Goal: Task Accomplishment & Management: Manage account settings

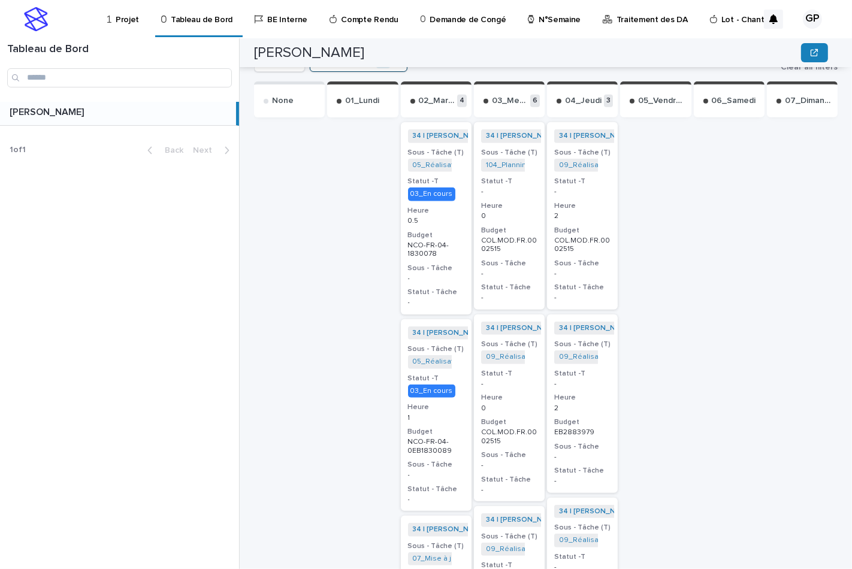
scroll to position [312, 0]
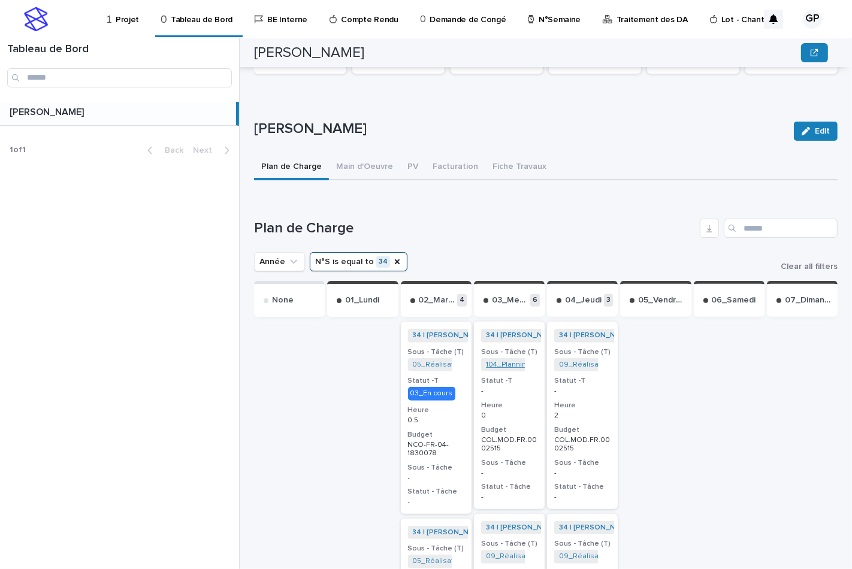
click at [499, 364] on link "104_Planning Travaux_NCO-FR-04-2570815" at bounding box center [559, 365] width 146 height 8
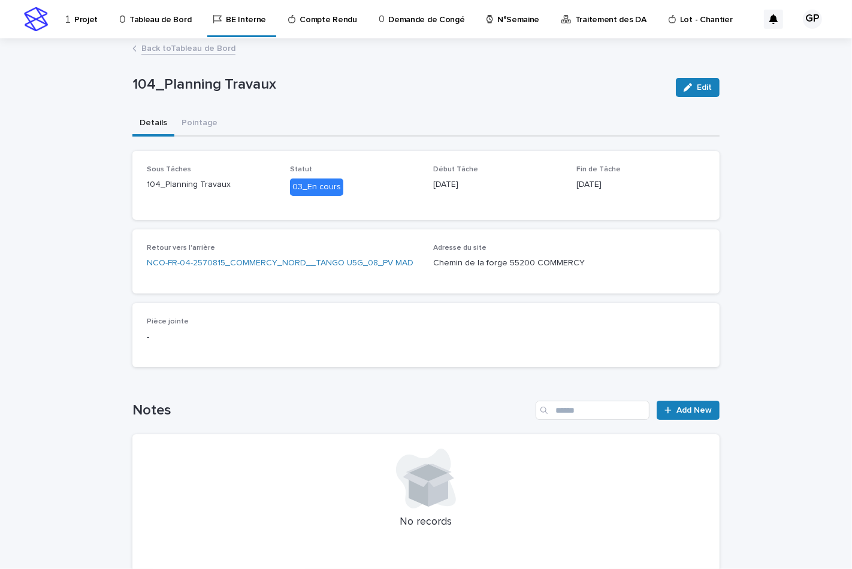
click at [175, 49] on link "Back to Tableau de Bord" at bounding box center [188, 48] width 94 height 14
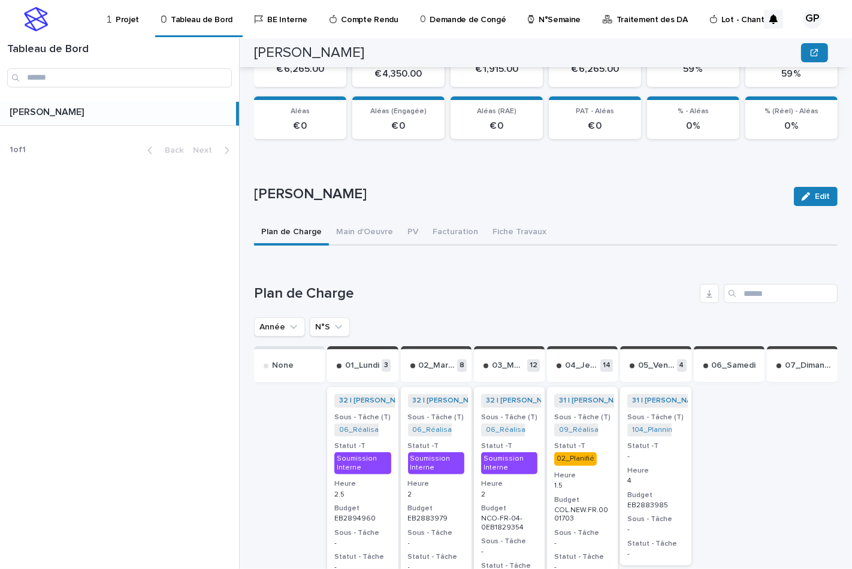
scroll to position [313, 0]
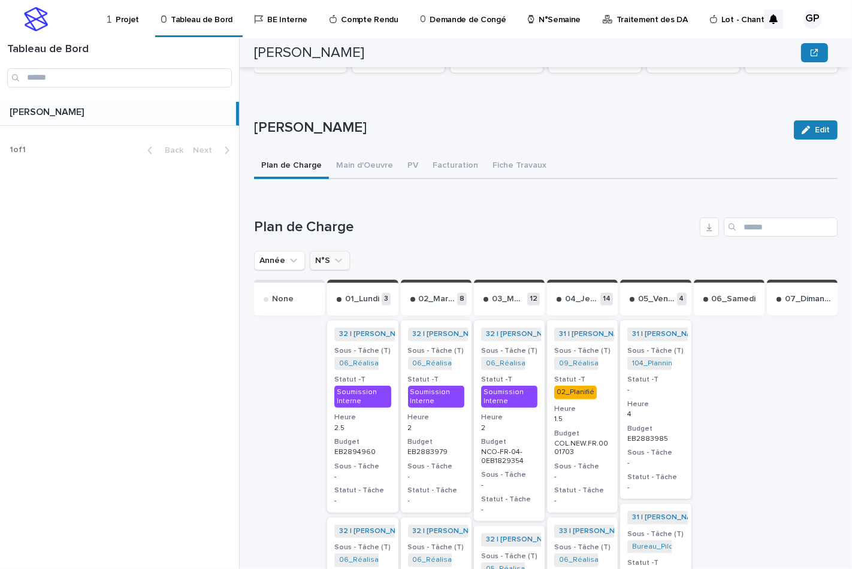
click at [317, 252] on button "N°S" at bounding box center [330, 260] width 40 height 19
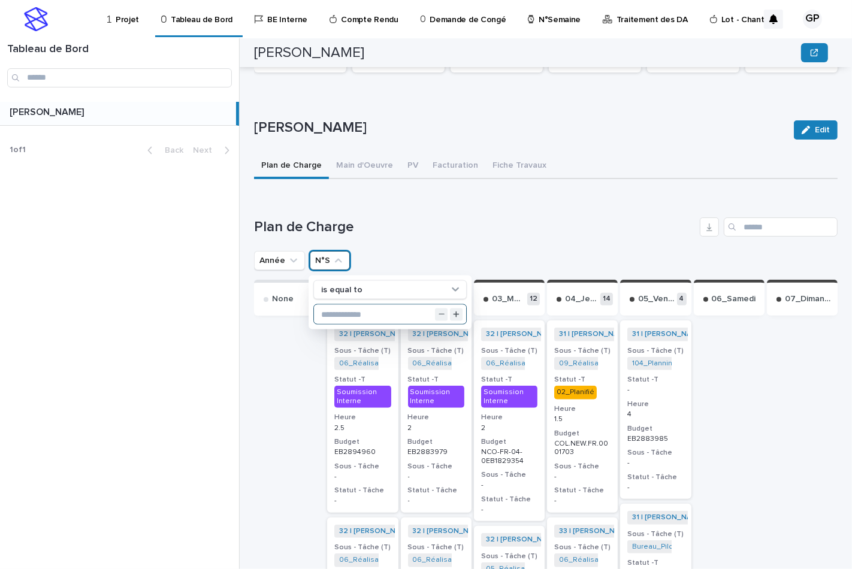
click at [329, 312] on input "text" at bounding box center [390, 314] width 152 height 19
type input "**"
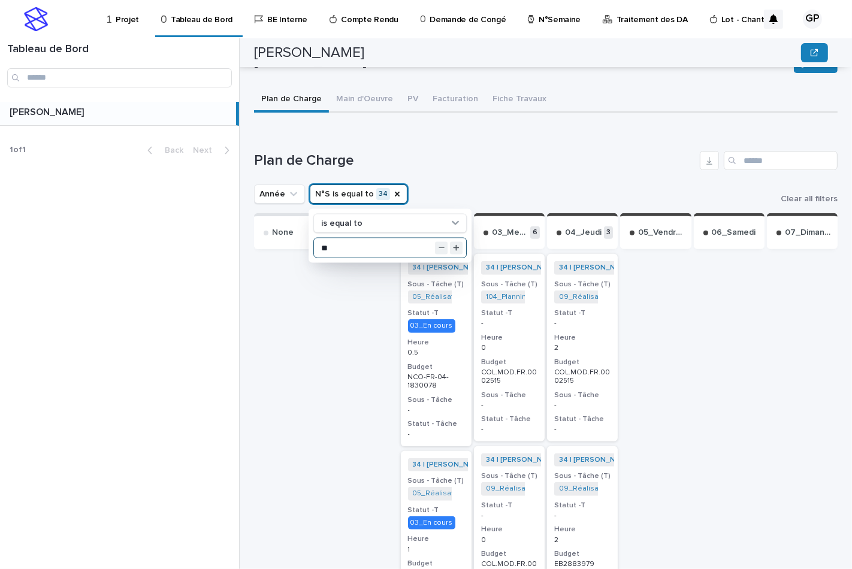
scroll to position [446, 0]
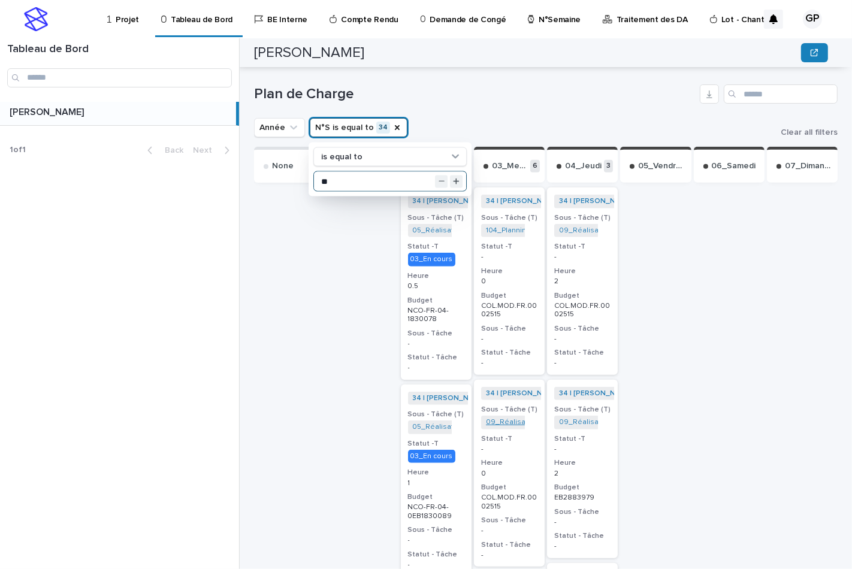
click at [502, 419] on link "09_Réalisation Chiffrage_COL.MOD.FR.0002306" at bounding box center [570, 422] width 168 height 8
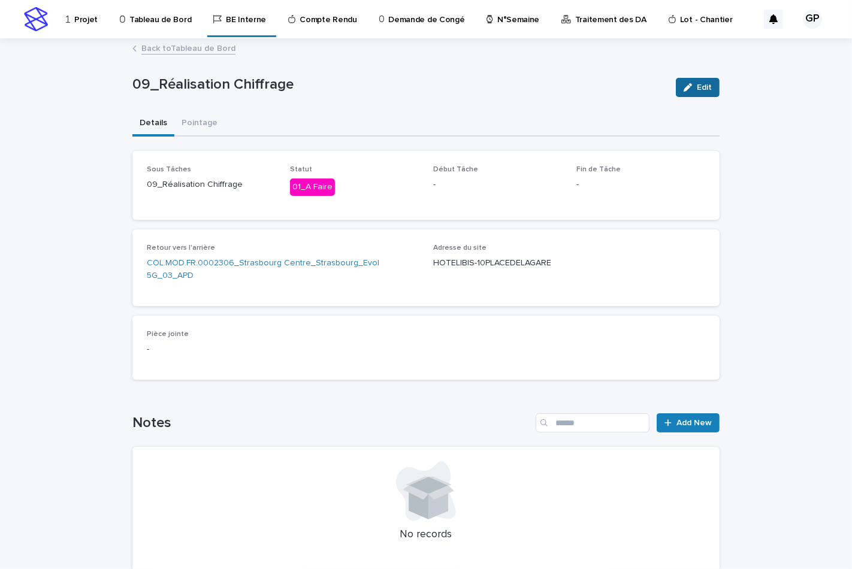
click at [697, 87] on span "Edit" at bounding box center [704, 87] width 15 height 8
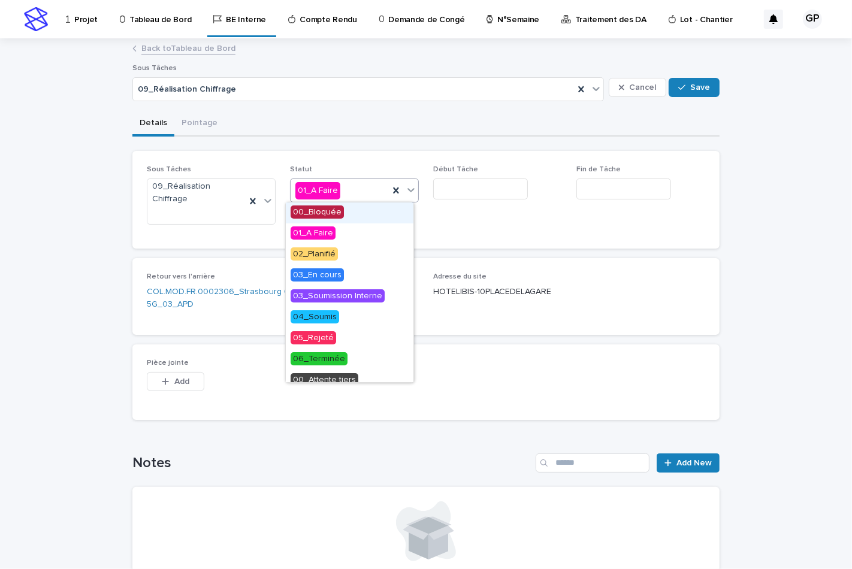
click at [407, 190] on icon at bounding box center [410, 190] width 7 height 4
click at [323, 274] on span "03_En cours" at bounding box center [316, 274] width 53 height 13
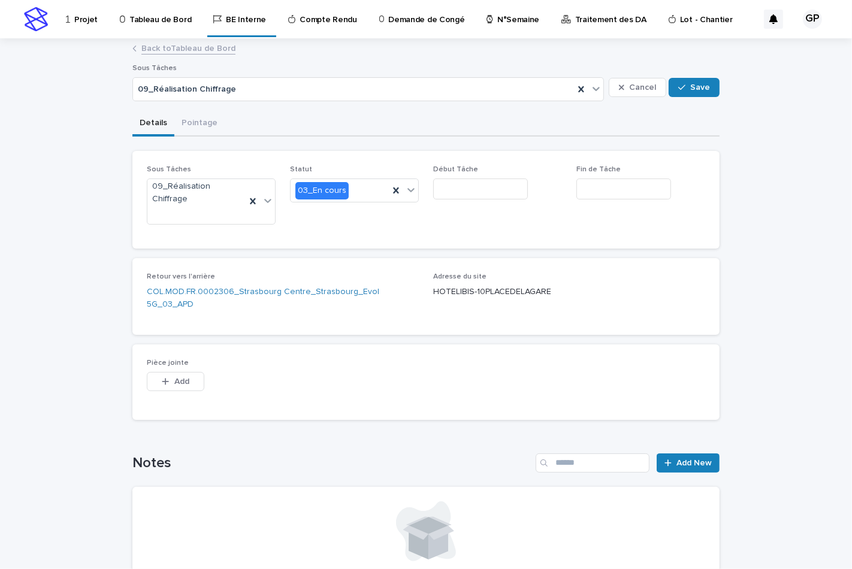
click at [247, 505] on div at bounding box center [426, 531] width 558 height 60
click at [683, 90] on div "button" at bounding box center [684, 87] width 12 height 8
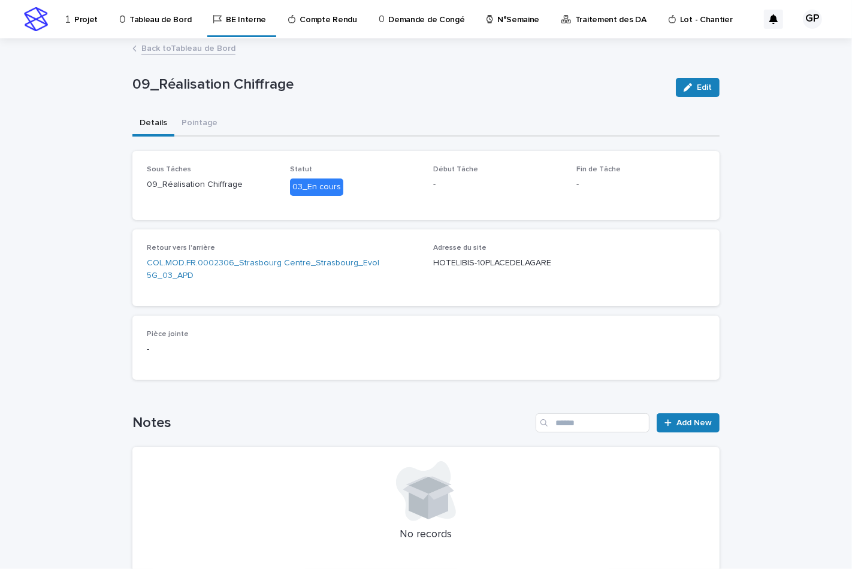
scroll to position [66, 0]
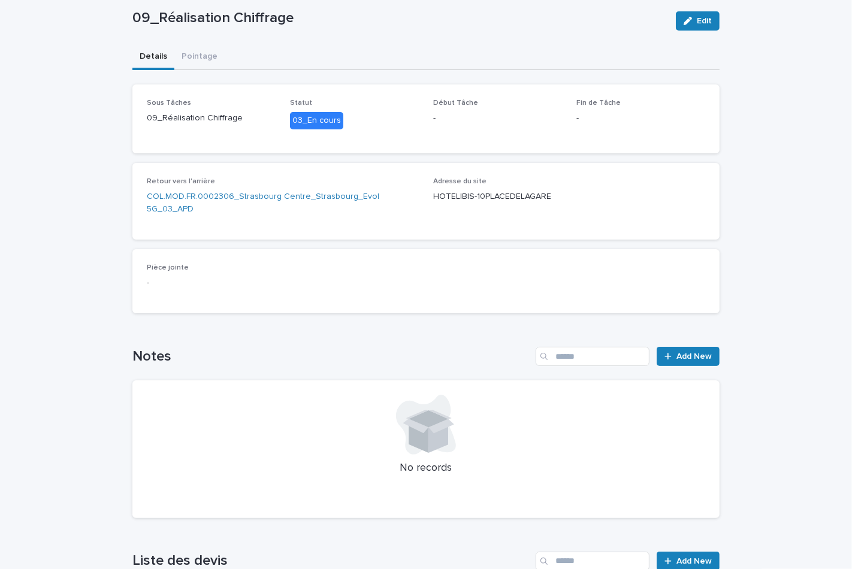
click at [602, 422] on div at bounding box center [426, 425] width 558 height 60
click at [435, 431] on icon at bounding box center [438, 436] width 20 height 34
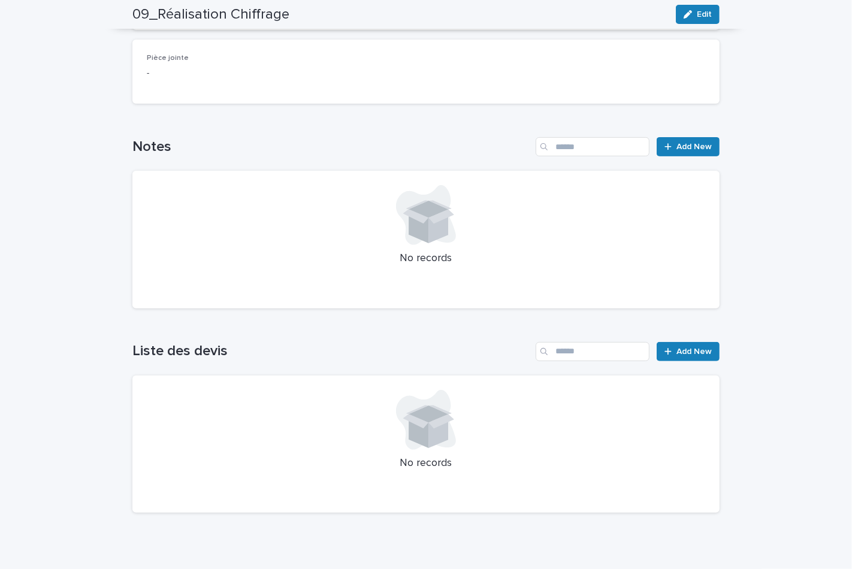
scroll to position [0, 0]
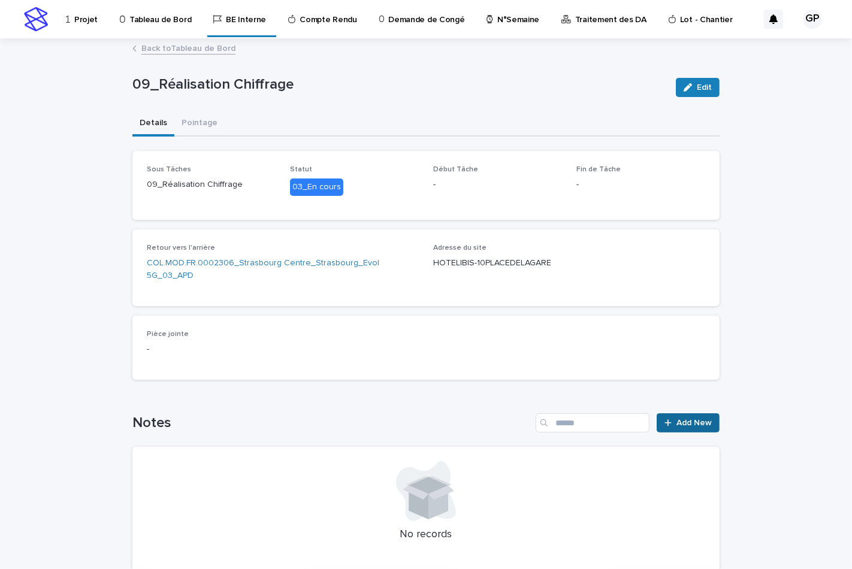
click at [695, 419] on span "Add New" at bounding box center [693, 423] width 35 height 8
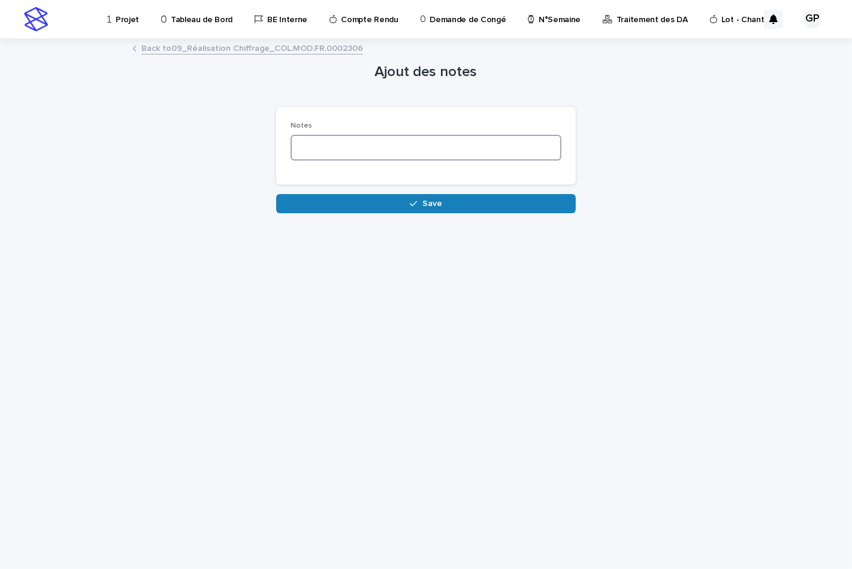
click at [386, 147] on textarea at bounding box center [425, 148] width 271 height 26
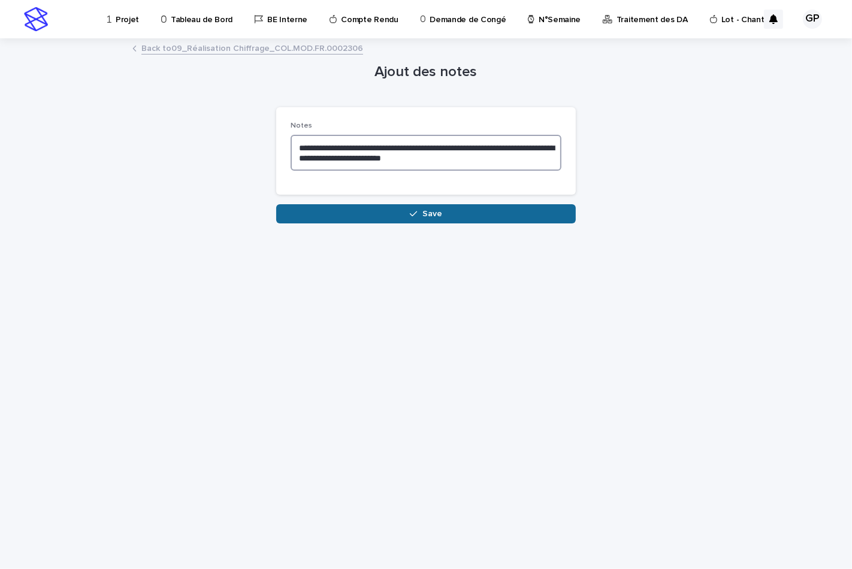
type textarea "**********"
click at [407, 207] on button "Save" at bounding box center [425, 213] width 299 height 19
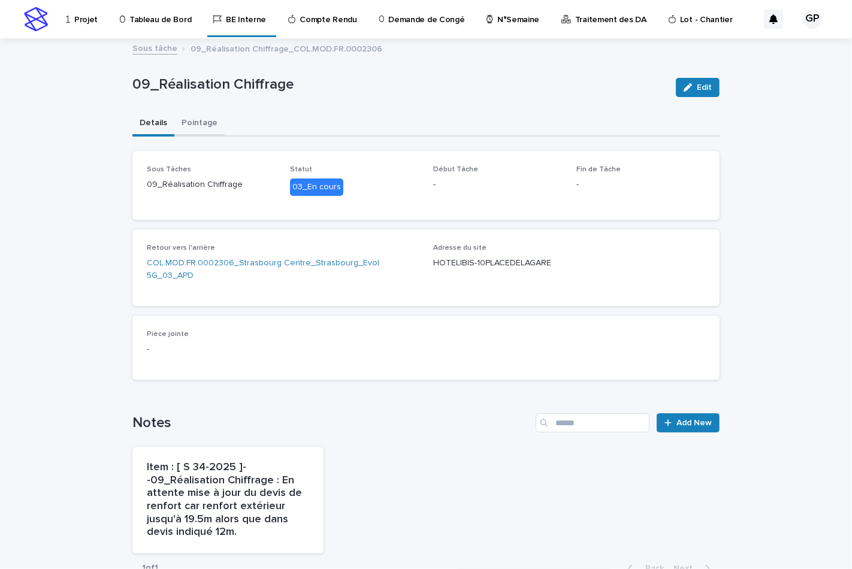
click at [183, 120] on button "Pointage" at bounding box center [199, 123] width 50 height 25
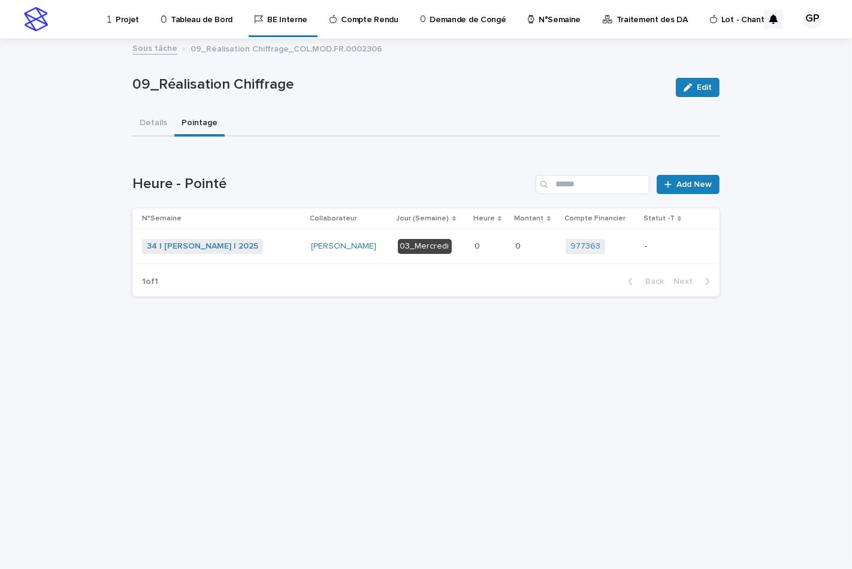
click at [418, 241] on div "03_Mercredi" at bounding box center [425, 246] width 54 height 15
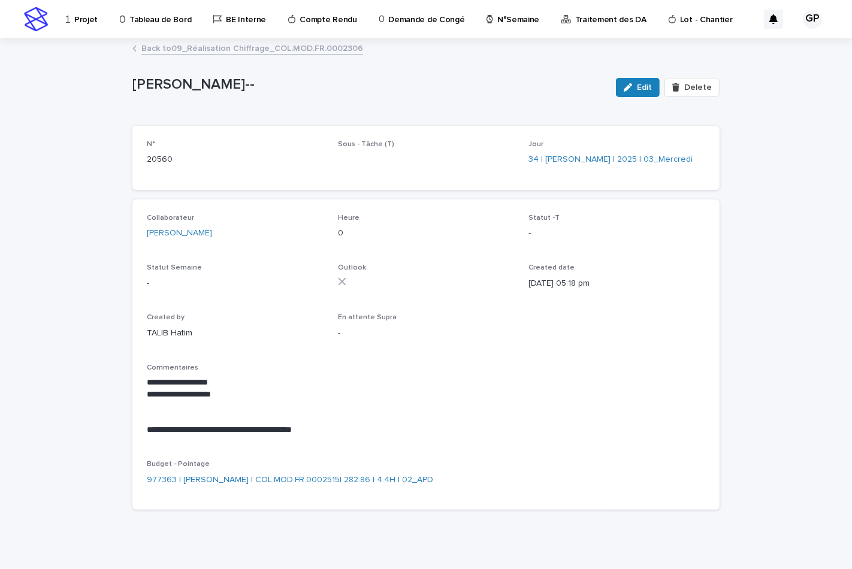
click at [171, 47] on link "Back to 09_Réalisation Chiffrage_COL.MOD.FR.0002306" at bounding box center [252, 48] width 222 height 14
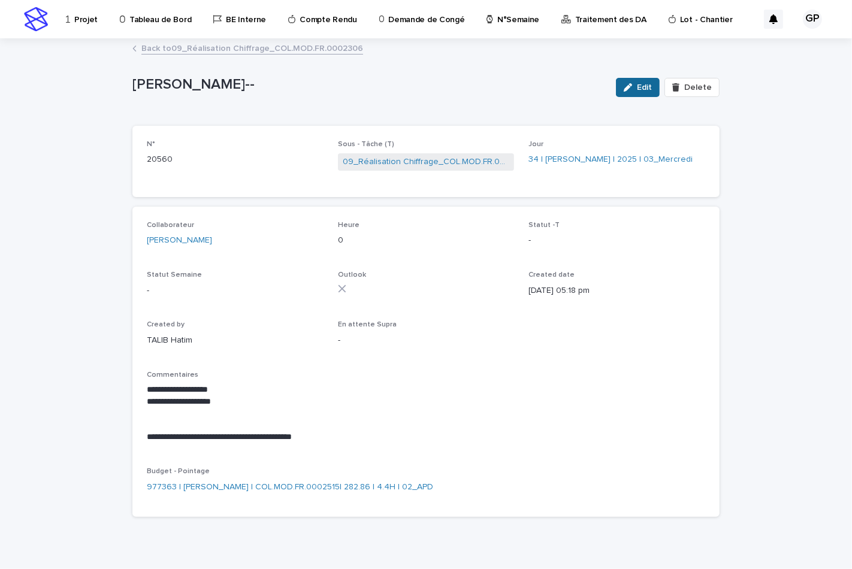
click at [620, 90] on button "Edit" at bounding box center [638, 87] width 44 height 19
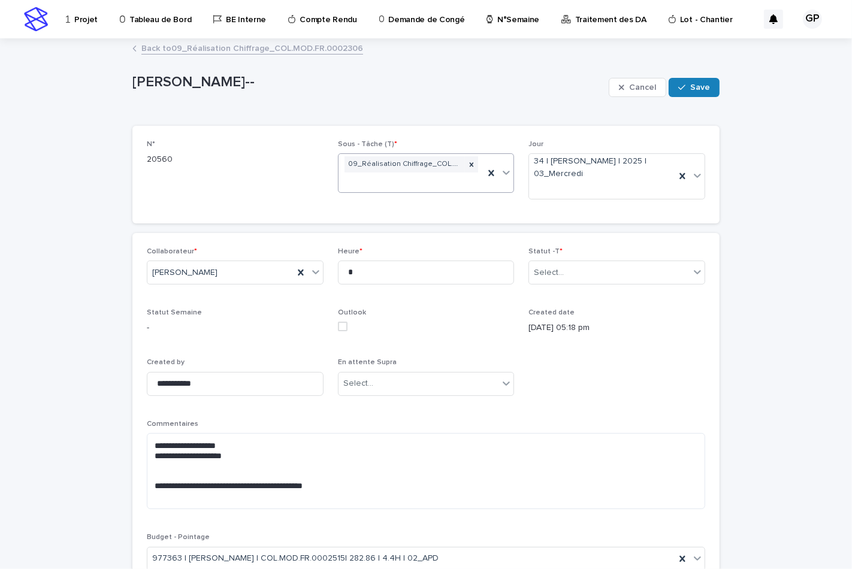
click at [502, 175] on icon at bounding box center [506, 172] width 12 height 12
click at [500, 388] on icon at bounding box center [506, 383] width 12 height 12
click at [629, 92] on button "Cancel" at bounding box center [636, 87] width 57 height 19
